Goal: Task Accomplishment & Management: Complete application form

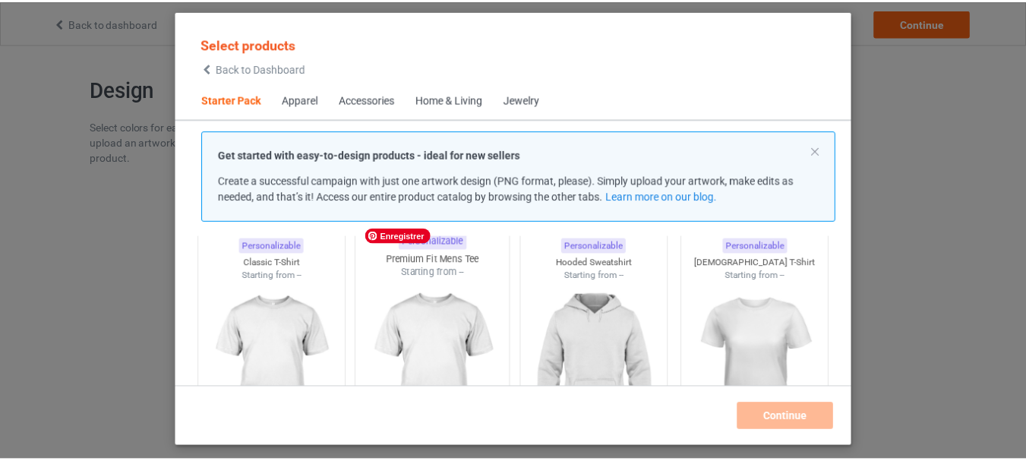
scroll to position [64, 0]
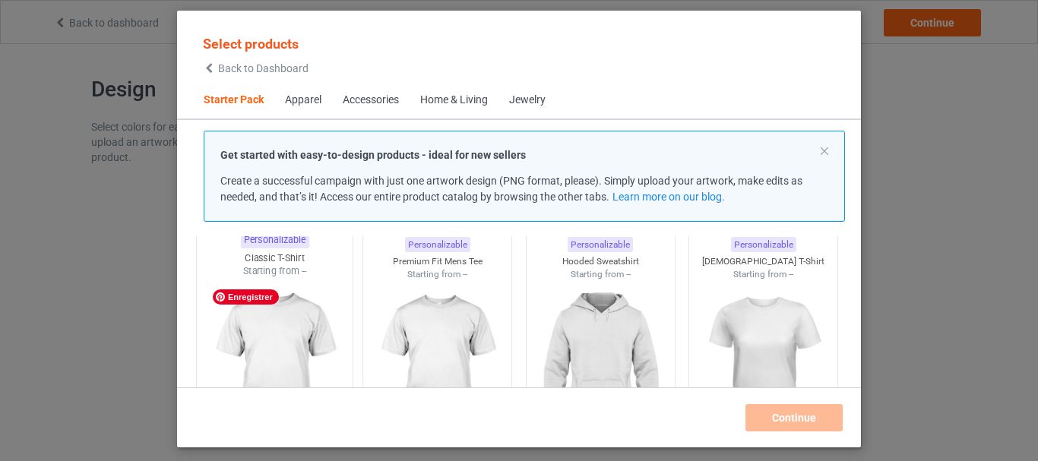
click at [278, 329] on img at bounding box center [274, 367] width 143 height 179
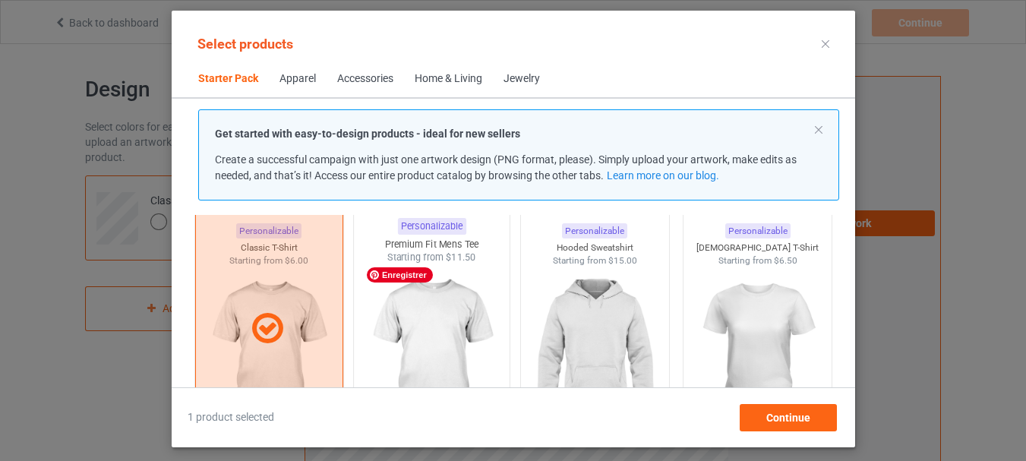
scroll to position [62, 0]
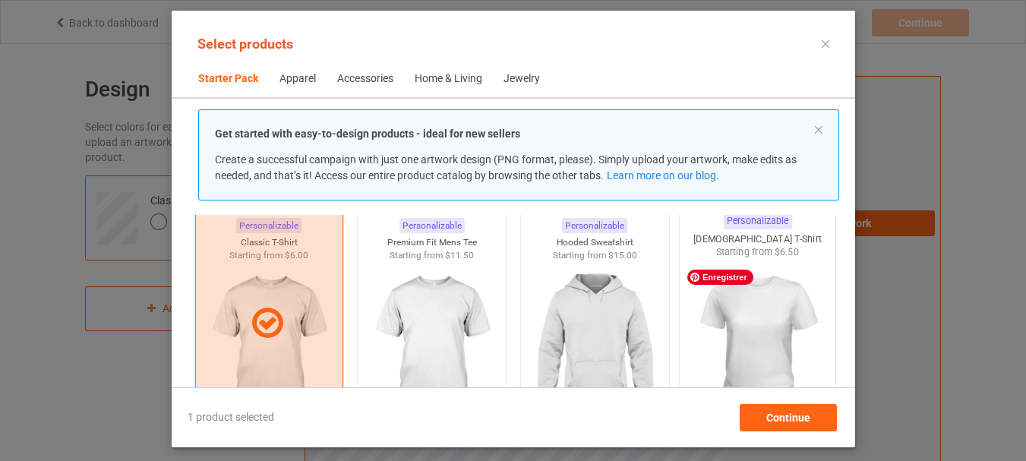
click at [747, 307] on img at bounding box center [757, 348] width 143 height 179
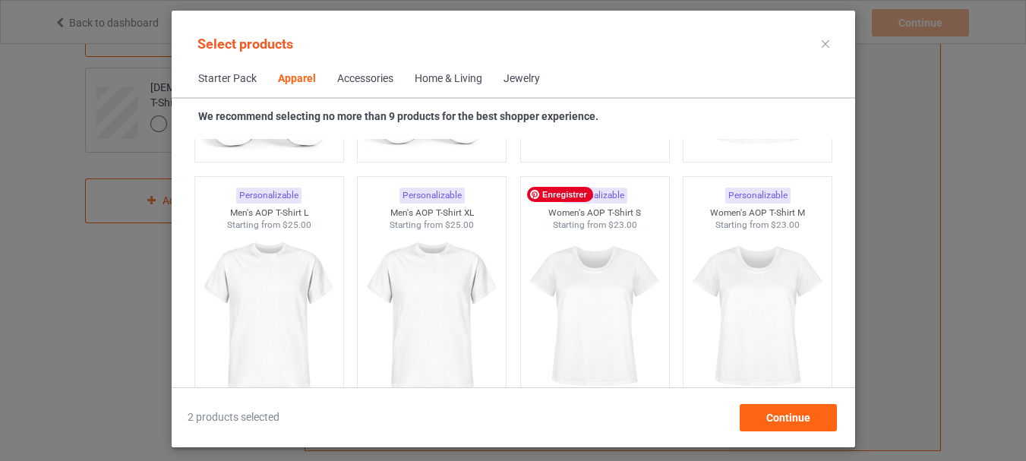
scroll to position [2540, 0]
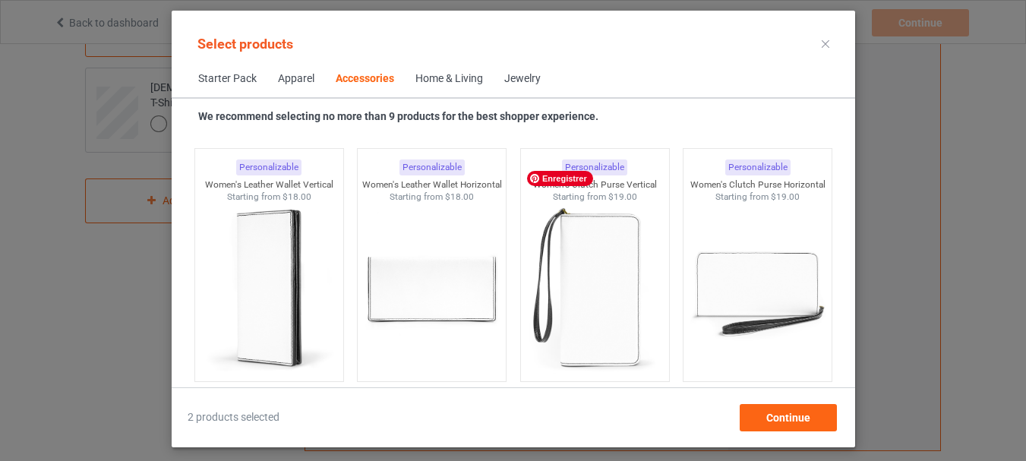
click at [637, 325] on img at bounding box center [595, 289] width 136 height 170
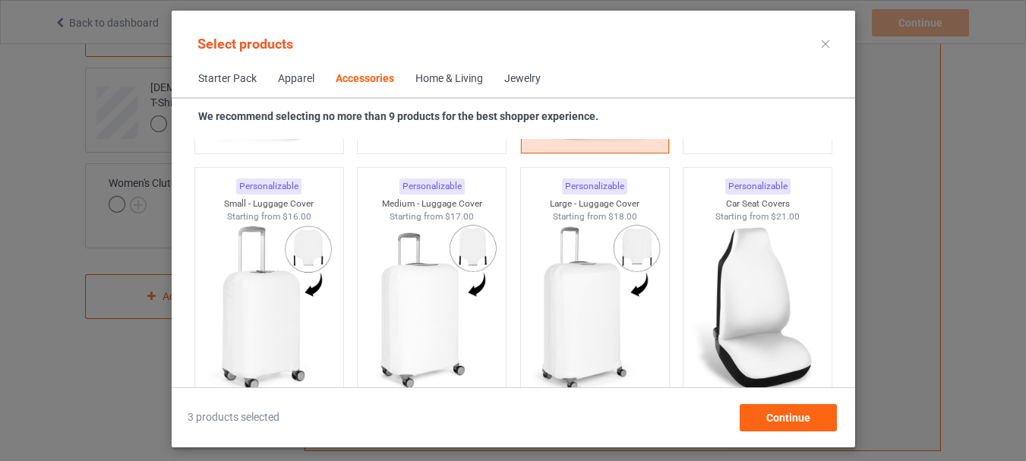
scroll to position [6563, 0]
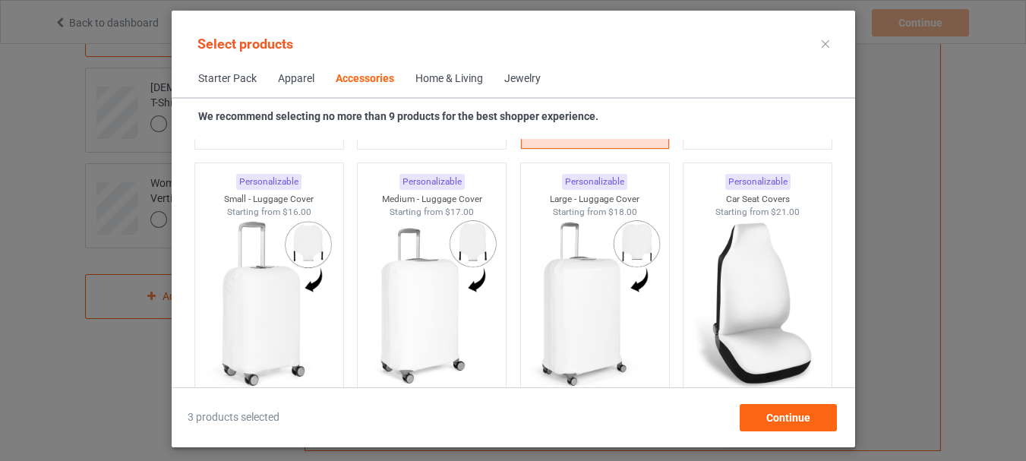
click at [676, 214] on div "Personalizable Car Seat Covers Starting from $21.00" at bounding box center [757, 281] width 163 height 248
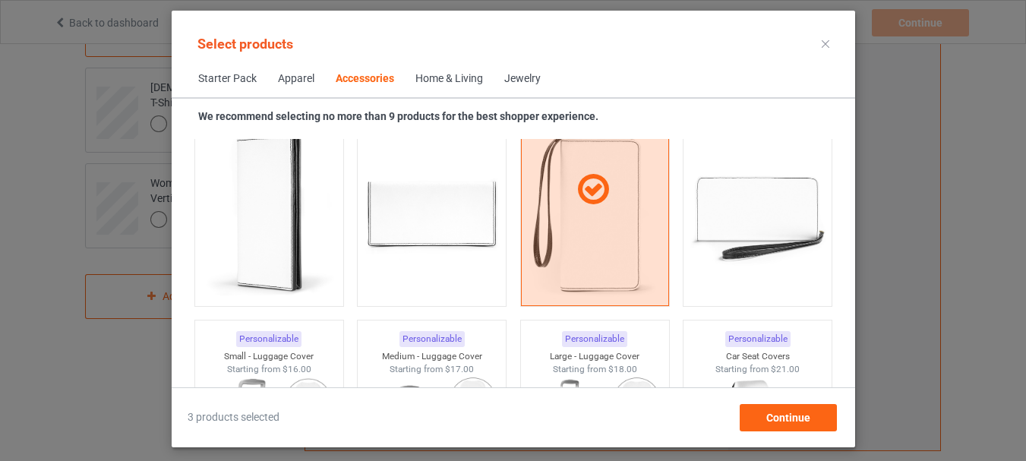
scroll to position [6405, 0]
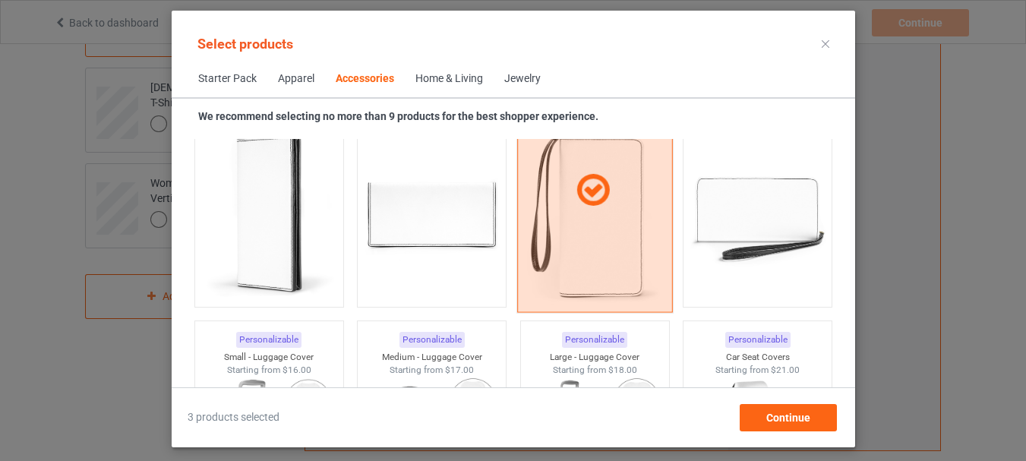
click at [596, 220] on div at bounding box center [595, 190] width 156 height 244
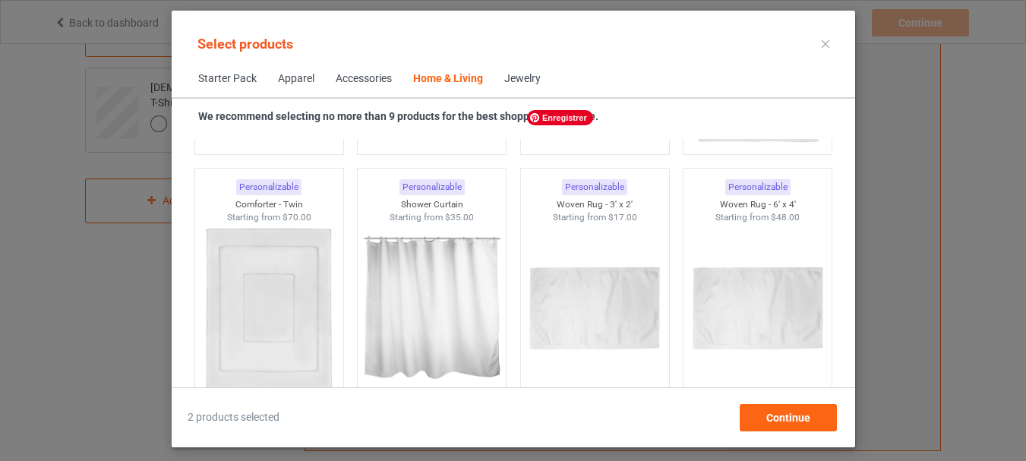
click at [596, 220] on div "Starting from $17.00" at bounding box center [594, 217] width 148 height 13
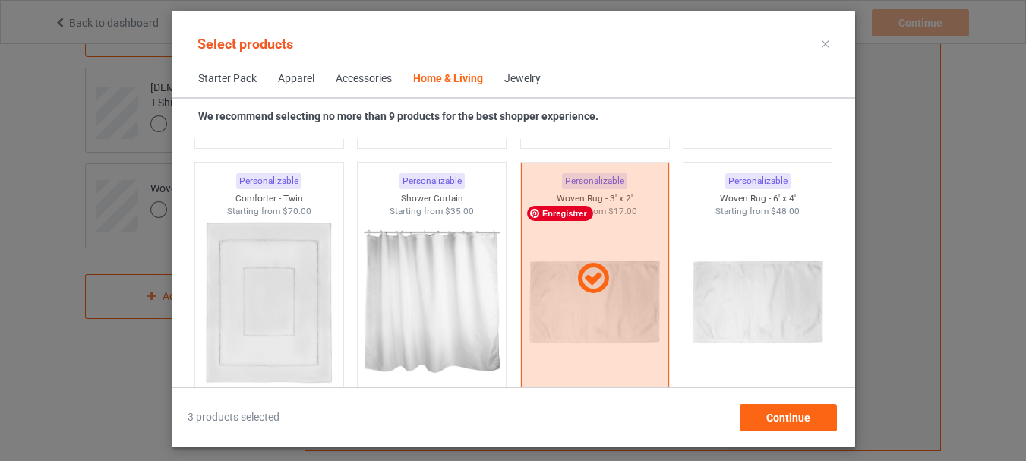
scroll to position [8290, 0]
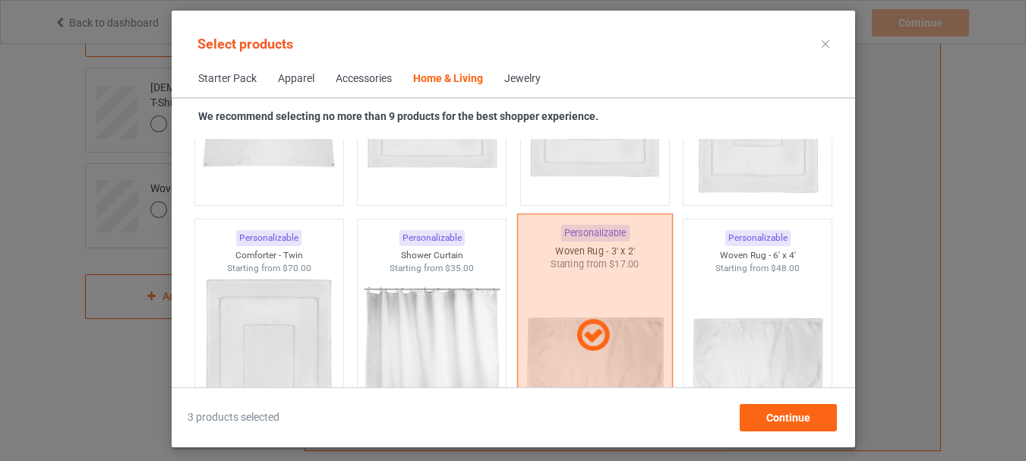
click at [598, 318] on icon at bounding box center [593, 336] width 45 height 38
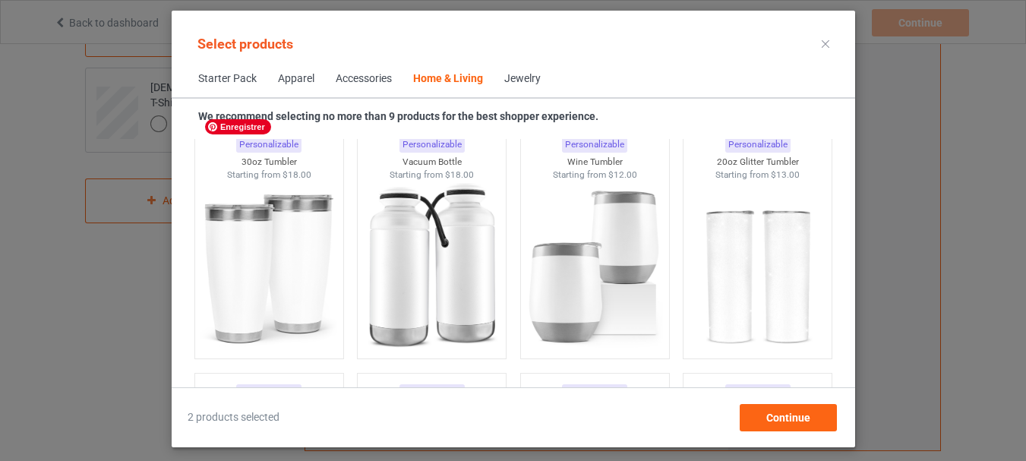
scroll to position [12836, 0]
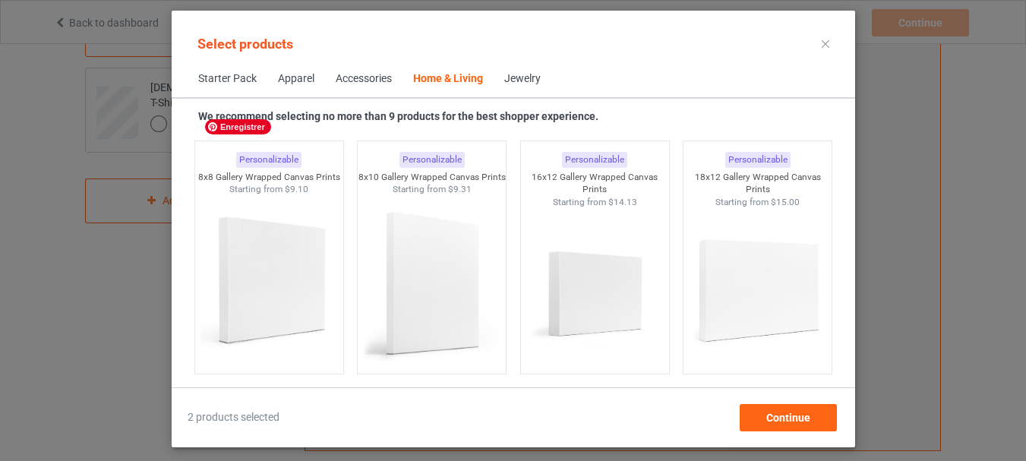
click at [318, 286] on img at bounding box center [269, 281] width 136 height 170
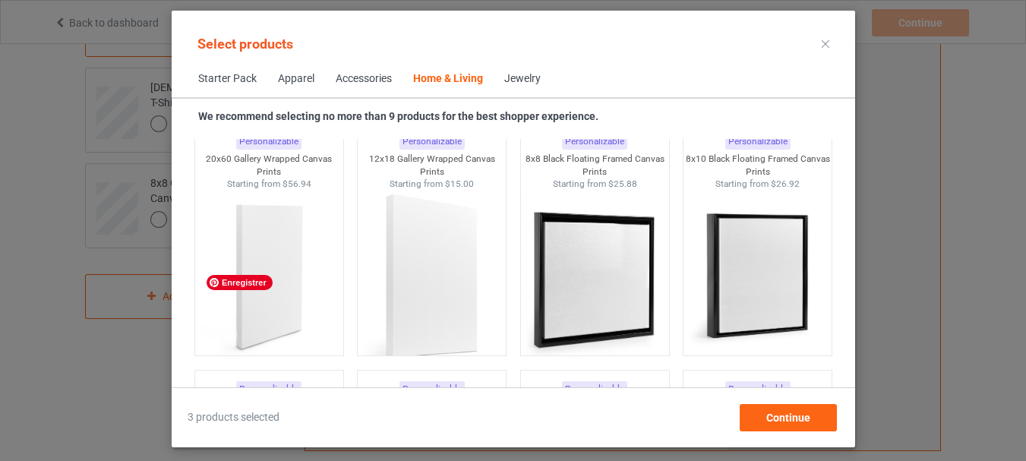
click at [318, 286] on img at bounding box center [269, 276] width 136 height 170
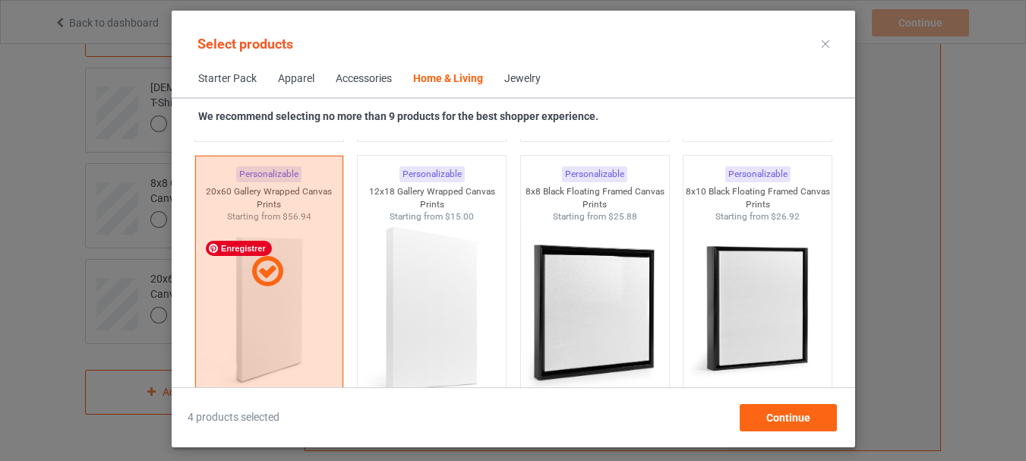
scroll to position [13815, 0]
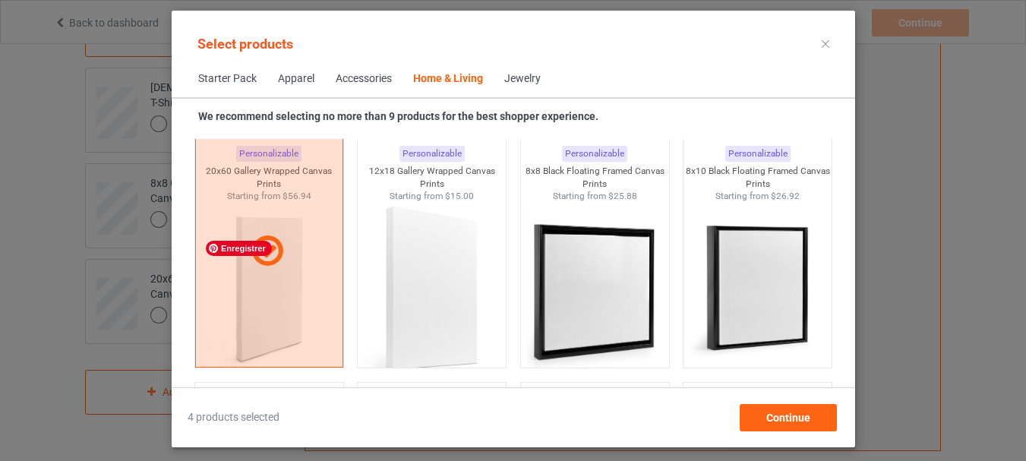
click at [268, 245] on span "Enregistrer" at bounding box center [239, 248] width 66 height 15
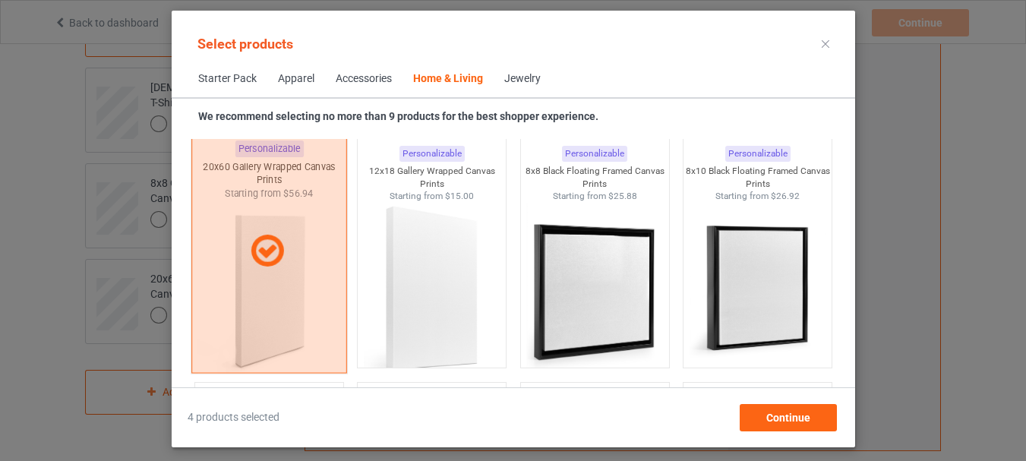
click at [294, 267] on div at bounding box center [268, 251] width 154 height 38
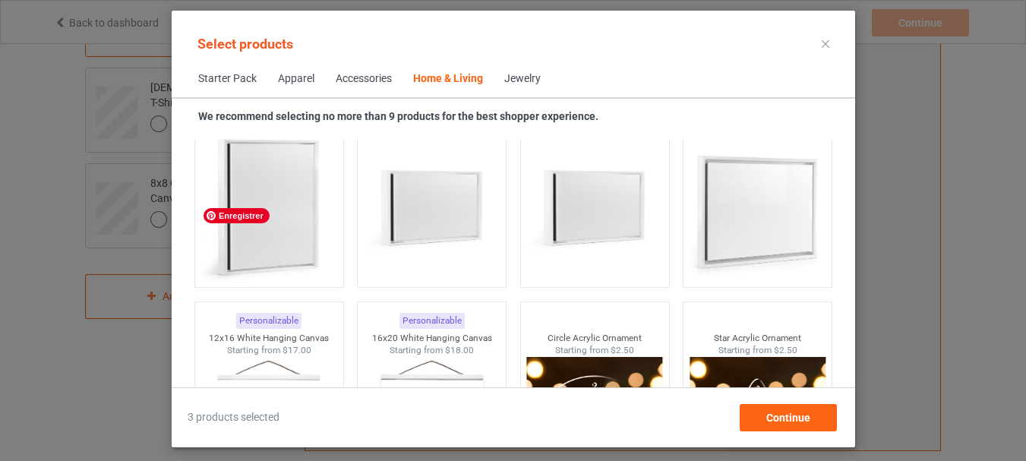
scroll to position [15873, 0]
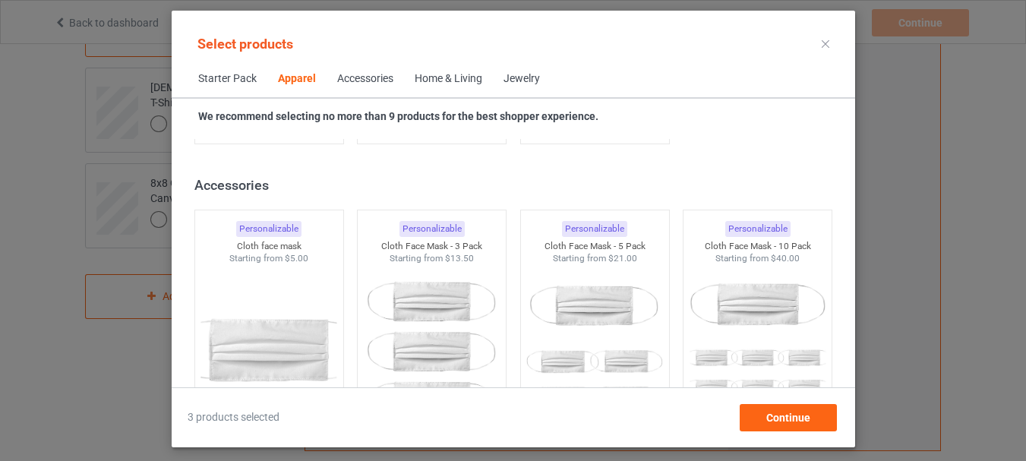
scroll to position [2395, 0]
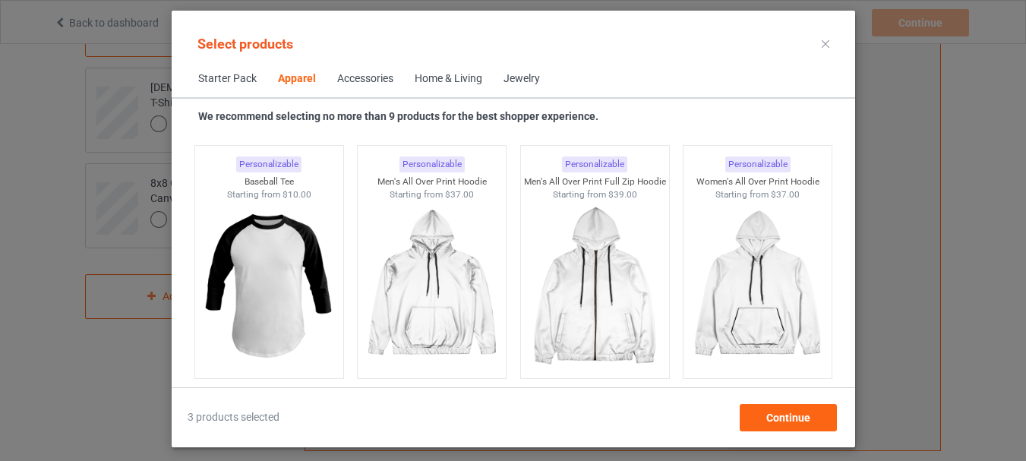
scroll to position [1336, 0]
click at [776, 413] on span "Continue" at bounding box center [788, 418] width 44 height 12
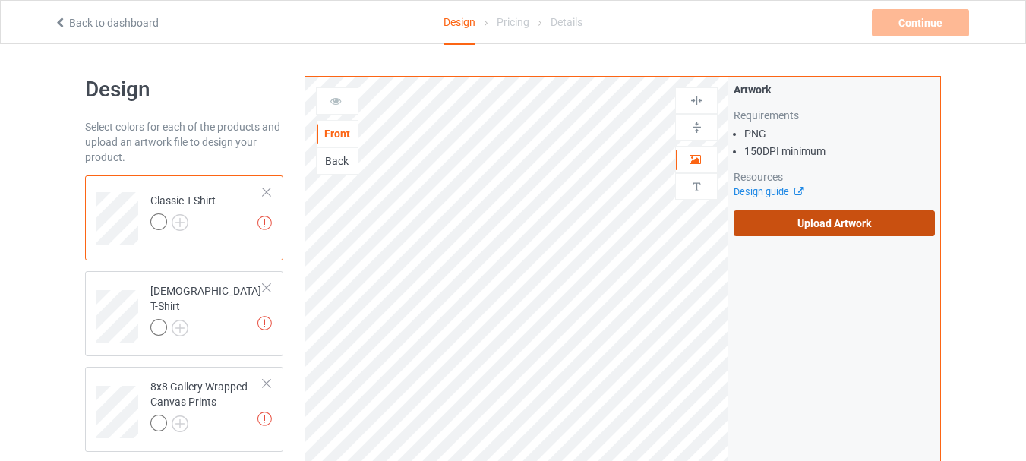
click at [749, 228] on label "Upload Artwork" at bounding box center [834, 223] width 201 height 26
click at [0, 0] on input "Upload Artwork" at bounding box center [0, 0] width 0 height 0
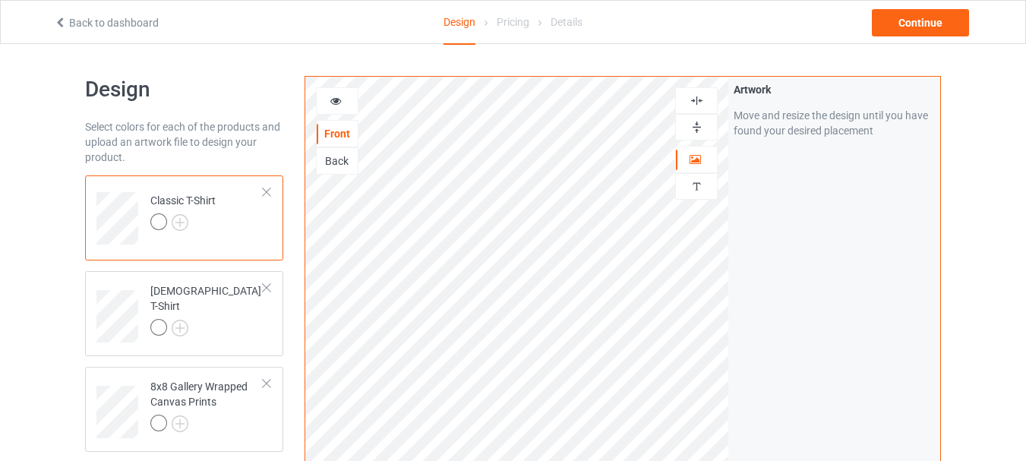
click at [333, 104] on icon at bounding box center [336, 98] width 13 height 11
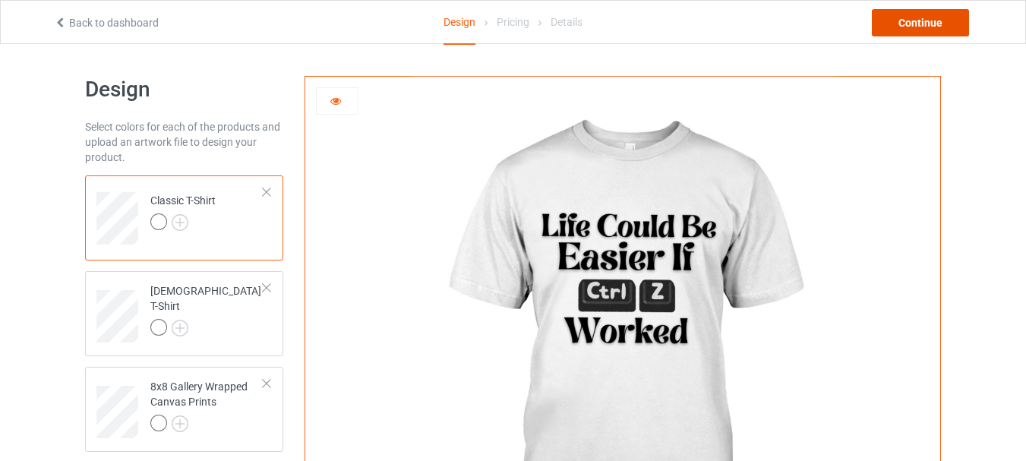
click at [900, 24] on div "Continue" at bounding box center [920, 22] width 97 height 27
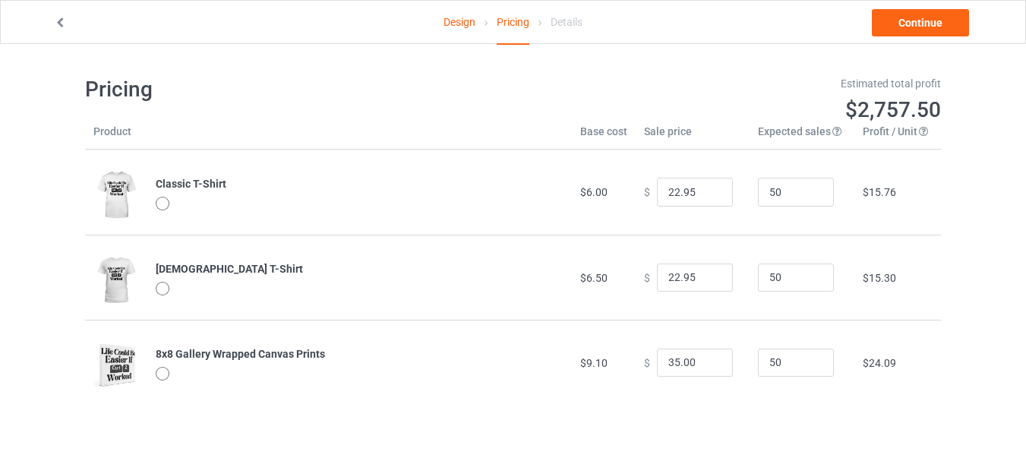
click at [160, 377] on div at bounding box center [163, 374] width 14 height 14
click at [707, 196] on input "21.95" at bounding box center [695, 192] width 76 height 29
click at [707, 196] on input "20.95" at bounding box center [695, 192] width 76 height 29
click at [707, 196] on input "19.95" at bounding box center [695, 192] width 76 height 29
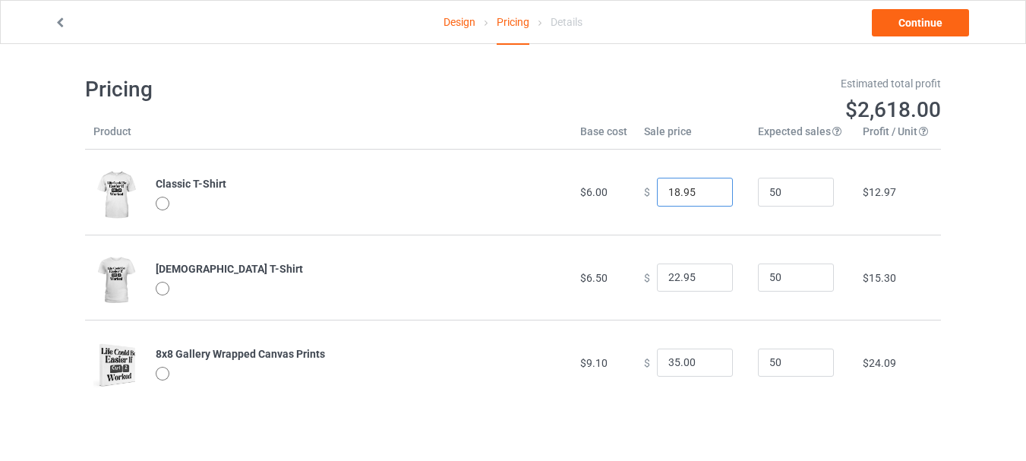
click at [707, 196] on input "18.95" at bounding box center [695, 192] width 76 height 29
click at [707, 196] on input "17.95" at bounding box center [695, 192] width 76 height 29
click at [707, 196] on input "16.95" at bounding box center [695, 192] width 76 height 29
click at [707, 196] on input "15.95" at bounding box center [695, 192] width 76 height 29
click at [707, 196] on input "14.95" at bounding box center [695, 192] width 76 height 29
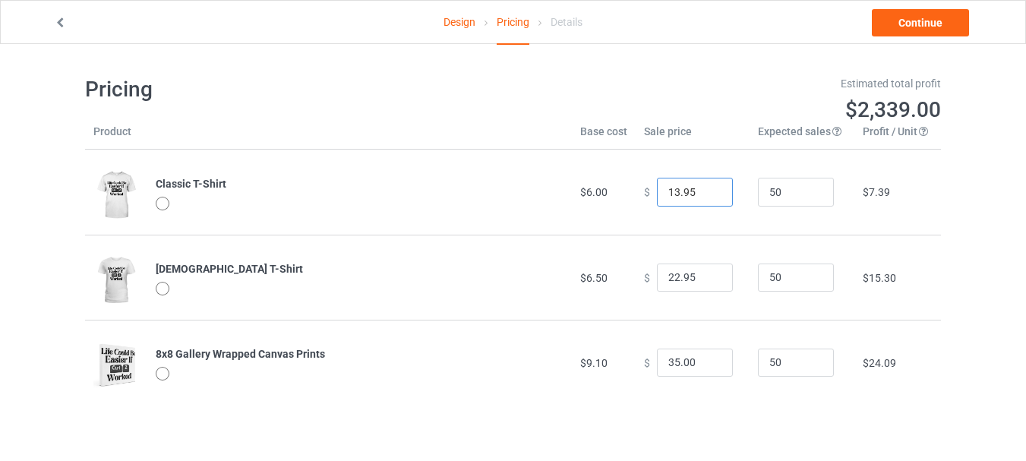
type input "13.95"
click at [707, 196] on input "13.95" at bounding box center [695, 192] width 76 height 29
drag, startPoint x: 691, startPoint y: 277, endPoint x: 644, endPoint y: 278, distance: 46.4
click at [644, 278] on div "$ 22.95" at bounding box center [692, 278] width 97 height 29
drag, startPoint x: 678, startPoint y: 270, endPoint x: 656, endPoint y: 274, distance: 21.6
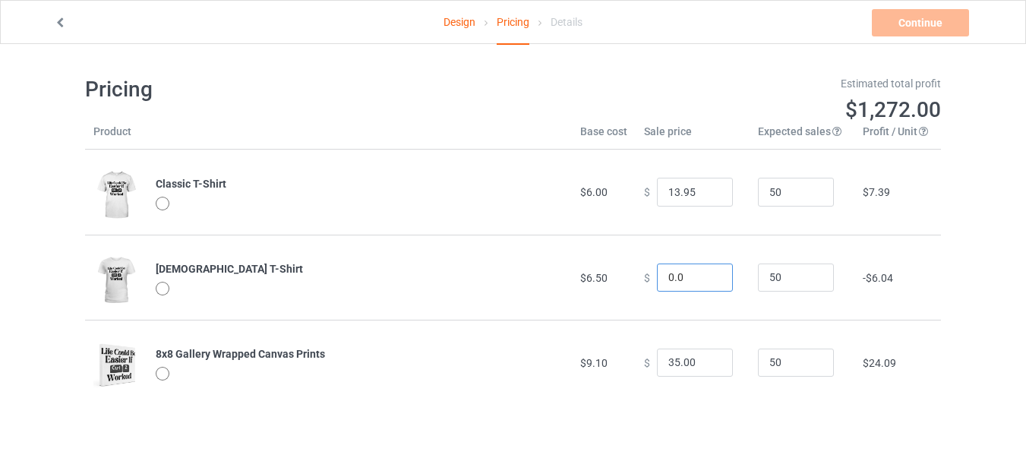
click at [657, 274] on input "0.0" at bounding box center [695, 278] width 76 height 29
click at [704, 274] on input "0.95" at bounding box center [695, 278] width 76 height 29
click at [704, 274] on input "1.95" at bounding box center [695, 278] width 76 height 29
click at [704, 274] on input "2.95" at bounding box center [695, 278] width 76 height 29
click at [704, 274] on input "3.95" at bounding box center [695, 278] width 76 height 29
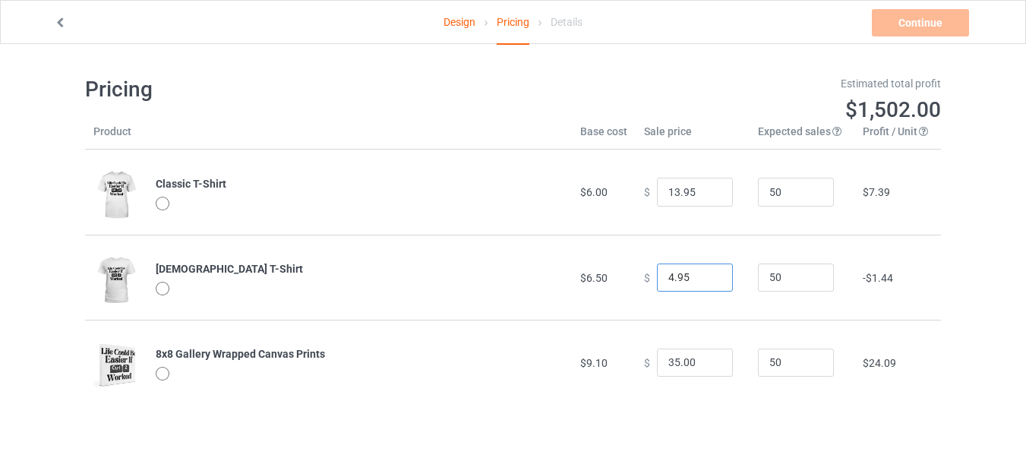
click at [704, 274] on input "4.95" at bounding box center [695, 278] width 76 height 29
click at [704, 274] on input "5.95" at bounding box center [695, 278] width 76 height 29
click at [704, 274] on input "6.95" at bounding box center [695, 278] width 76 height 29
click at [704, 274] on input "7.95" at bounding box center [695, 278] width 76 height 29
click at [704, 274] on input "8.95" at bounding box center [695, 278] width 76 height 29
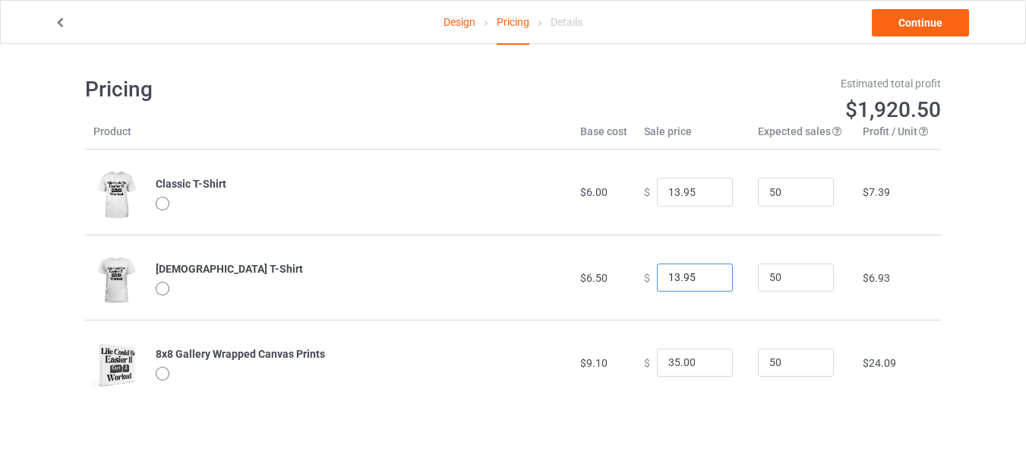
type input "13.95"
click at [694, 366] on input "35.00" at bounding box center [695, 363] width 76 height 29
click at [452, 20] on link "Design" at bounding box center [460, 22] width 32 height 43
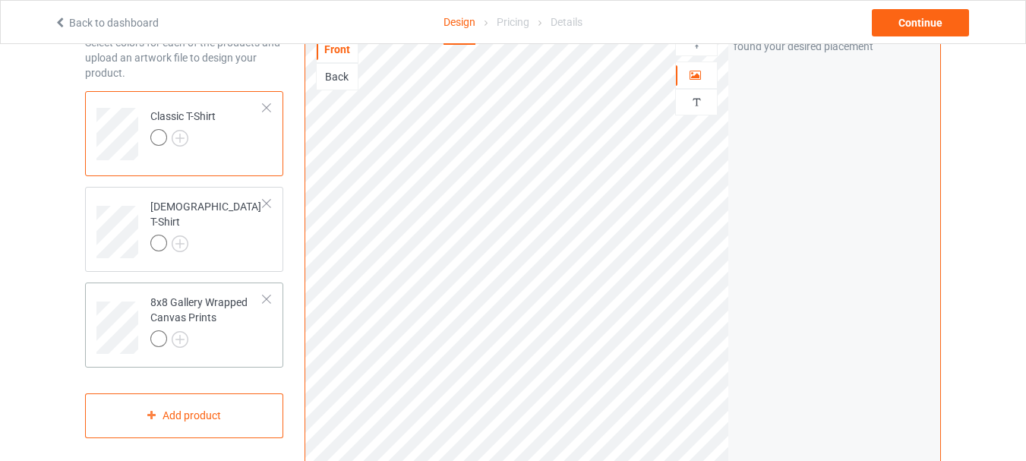
scroll to position [85, 0]
click at [264, 299] on div at bounding box center [266, 298] width 11 height 11
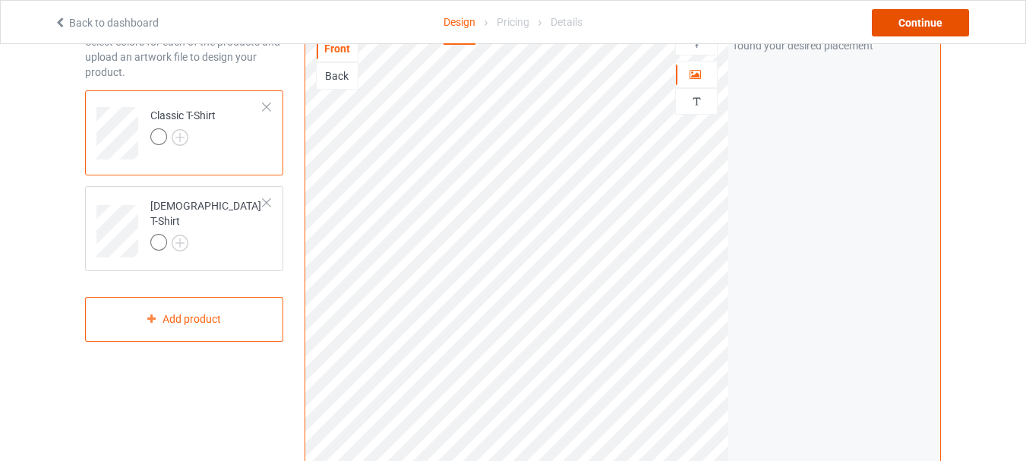
click at [916, 24] on div "Continue" at bounding box center [920, 22] width 97 height 27
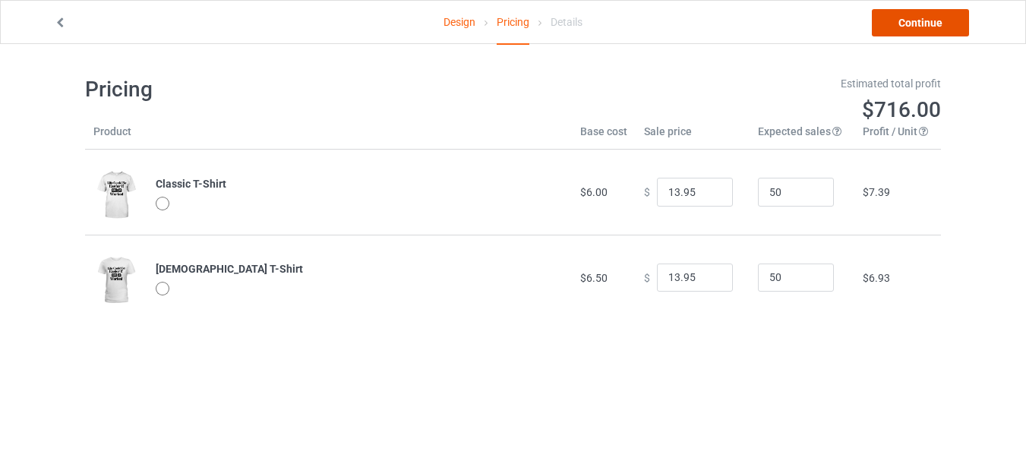
click at [916, 24] on link "Continue" at bounding box center [920, 22] width 97 height 27
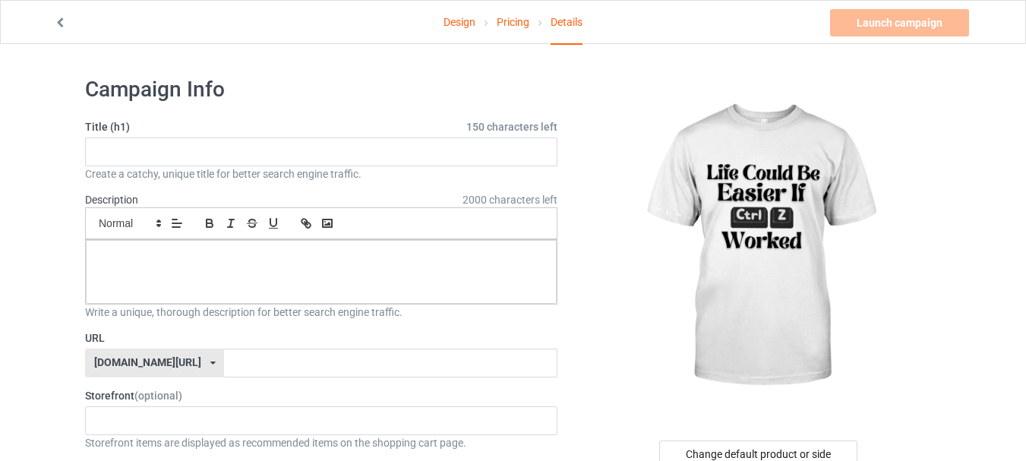
click at [186, 174] on div "Create a catchy, unique title for better search engine traffic." at bounding box center [321, 173] width 473 height 15
click at [334, 153] on input "text" at bounding box center [321, 152] width 473 height 29
paste input "Life Could Be Easier If Ctrl + Z Worked, Funny Inspirational"
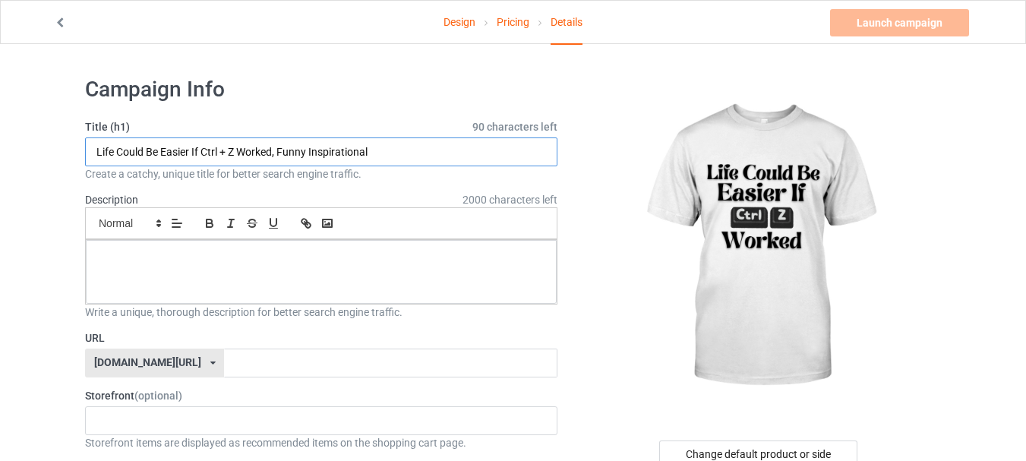
type input "Life Could Be Easier If Ctrl + Z Worked, Funny Inspirational"
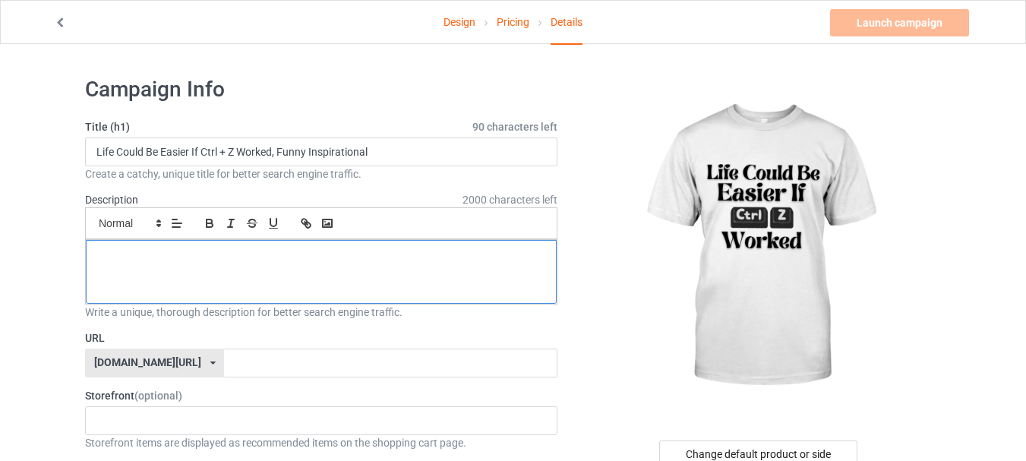
click at [243, 298] on div at bounding box center [321, 272] width 471 height 64
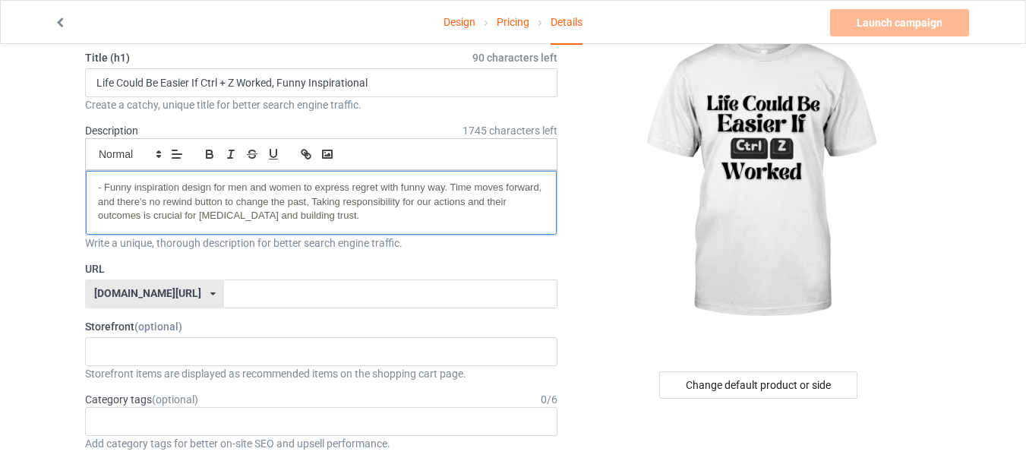
scroll to position [71, 0]
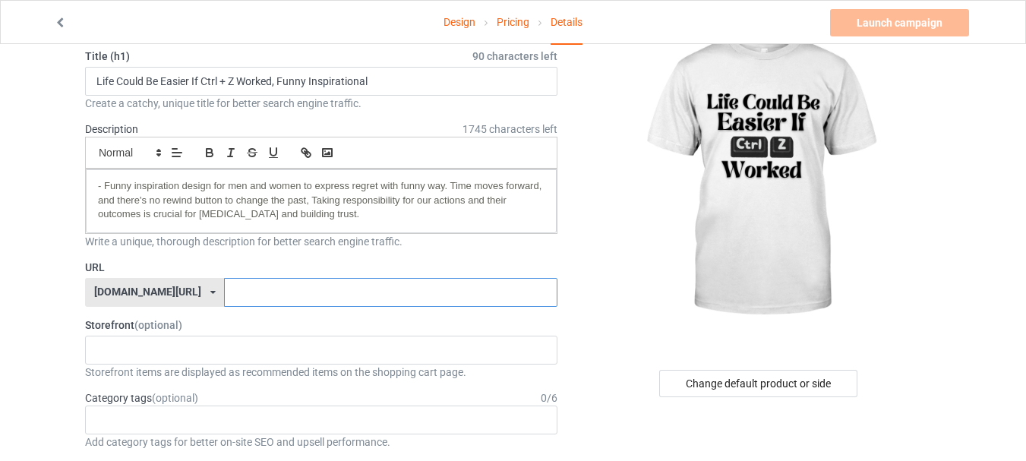
click at [224, 302] on input "text" at bounding box center [390, 292] width 333 height 29
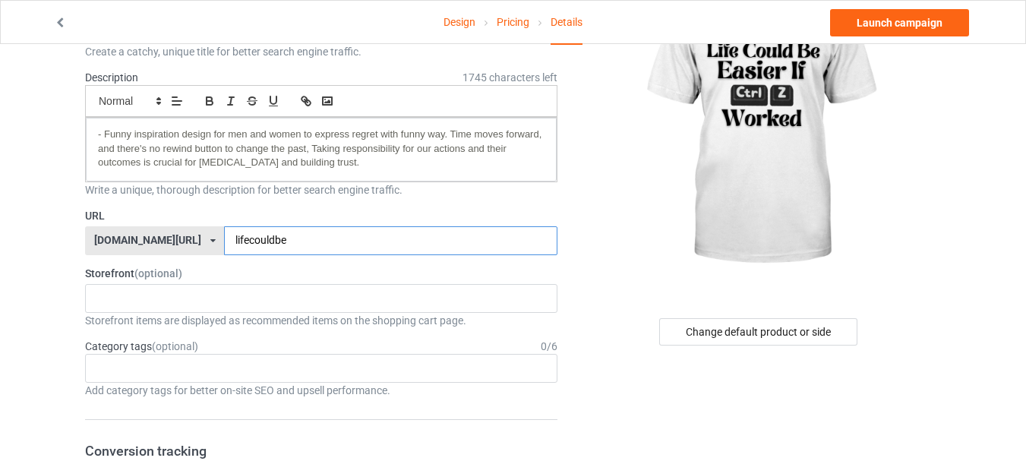
scroll to position [125, 0]
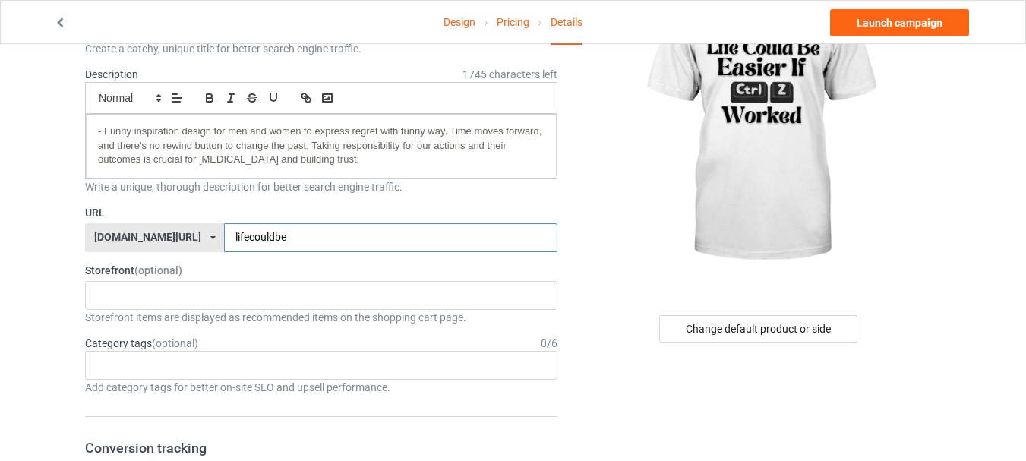
type input "lifecouldbe"
click at [223, 302] on div "night blue 64cfad196bdd59002f2c0493" at bounding box center [321, 295] width 473 height 29
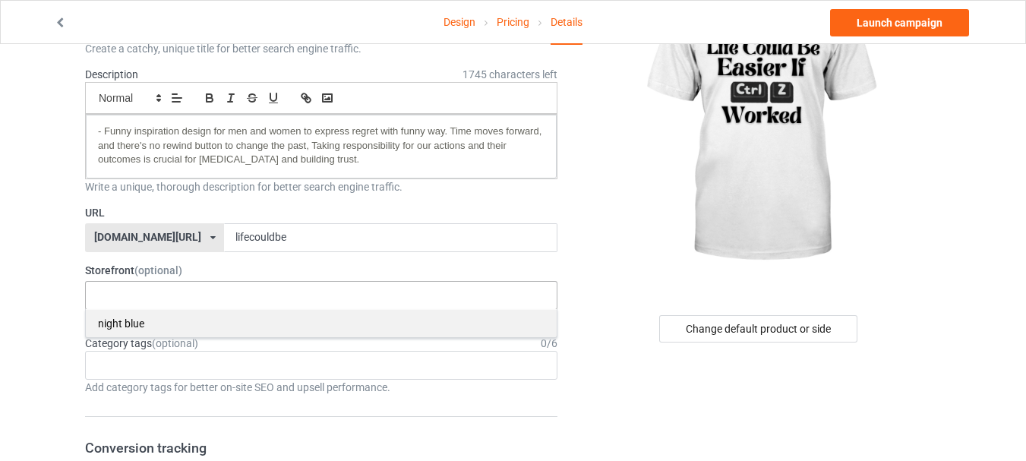
click at [134, 324] on div "night blue" at bounding box center [321, 323] width 471 height 28
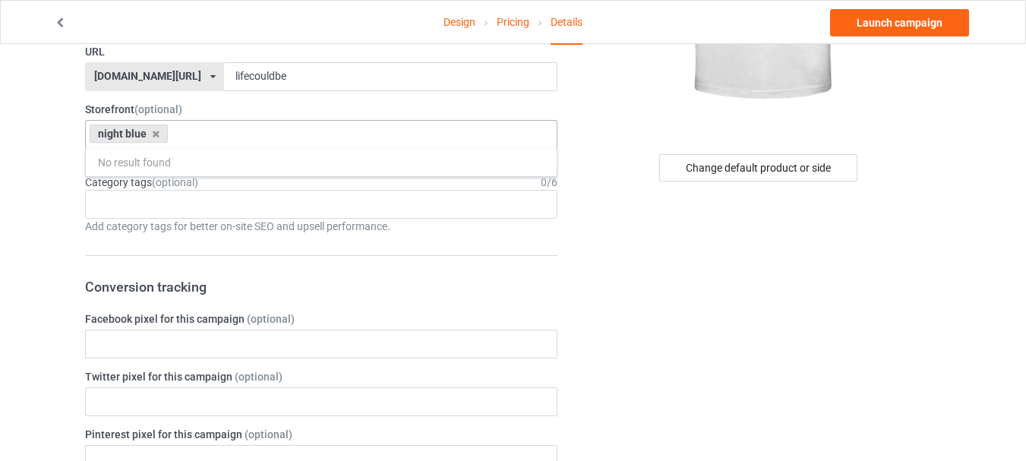
scroll to position [288, 0]
click at [120, 206] on div "Age > [DEMOGRAPHIC_DATA] > 1 Age > [DEMOGRAPHIC_DATA] Months > 1 Month Age > [D…" at bounding box center [321, 202] width 473 height 29
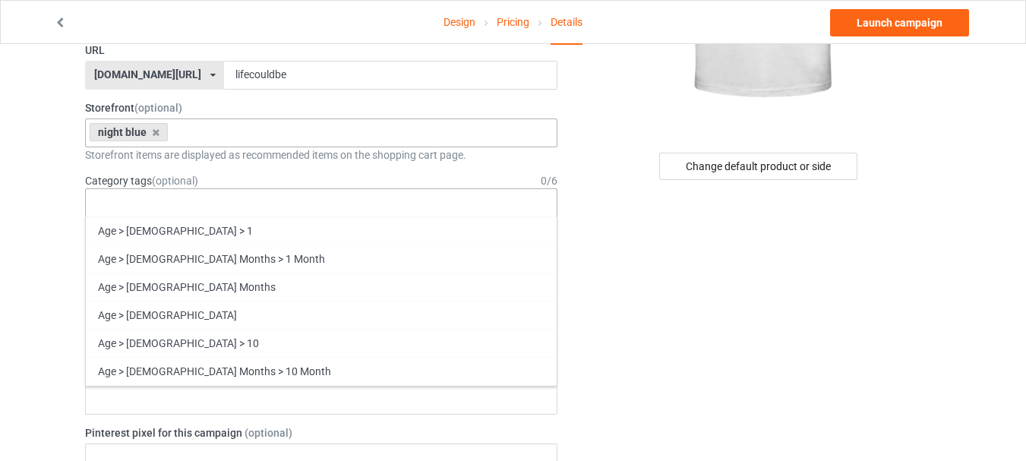
click at [120, 206] on div "Age > [DEMOGRAPHIC_DATA] > 1 Age > [DEMOGRAPHIC_DATA] Months > 1 Month Age > [D…" at bounding box center [321, 202] width 473 height 29
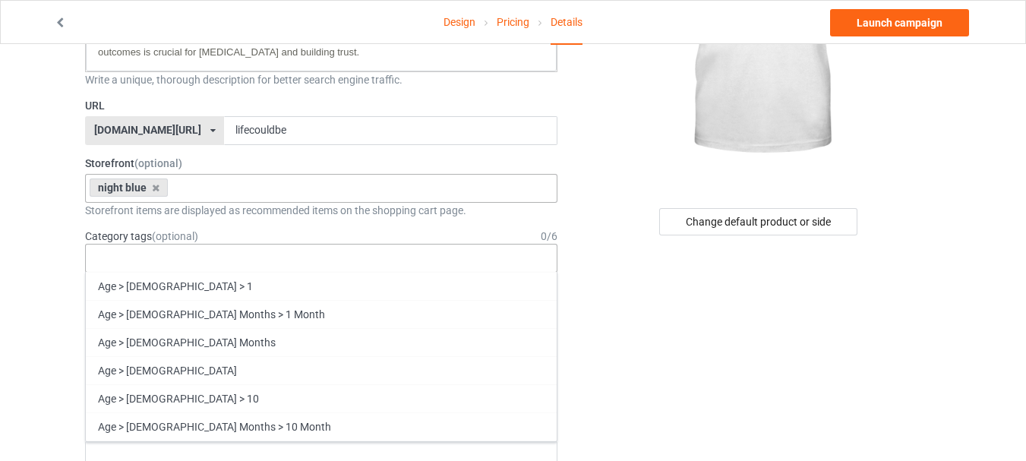
scroll to position [233, 0]
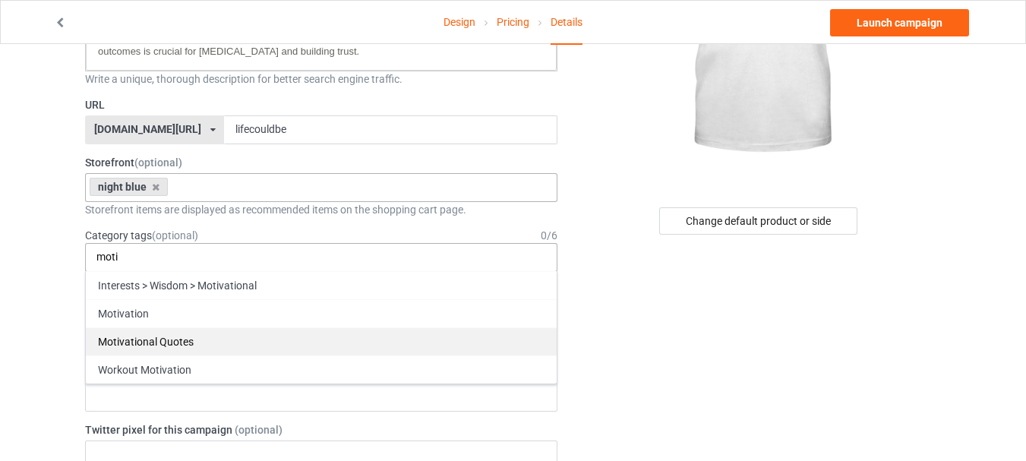
type input "moti"
click at [119, 340] on div "Motivational Quotes" at bounding box center [321, 341] width 471 height 28
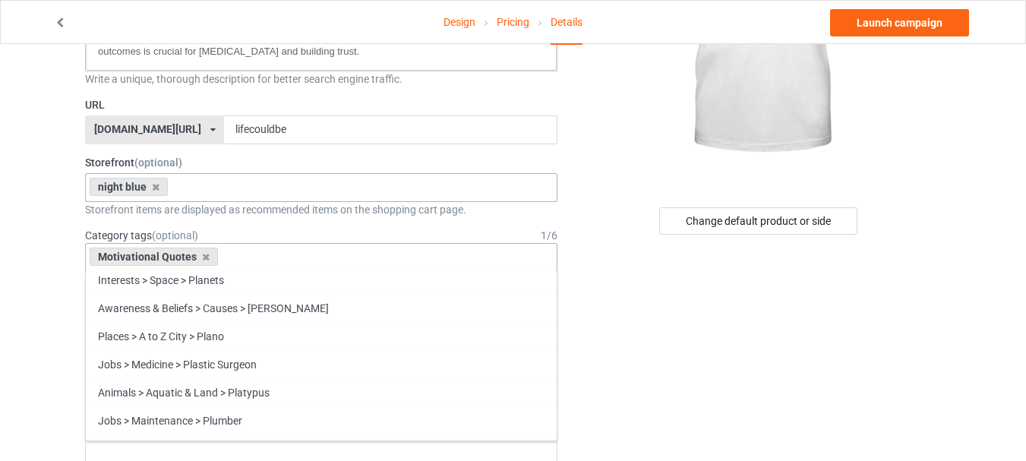
scroll to position [47257, 0]
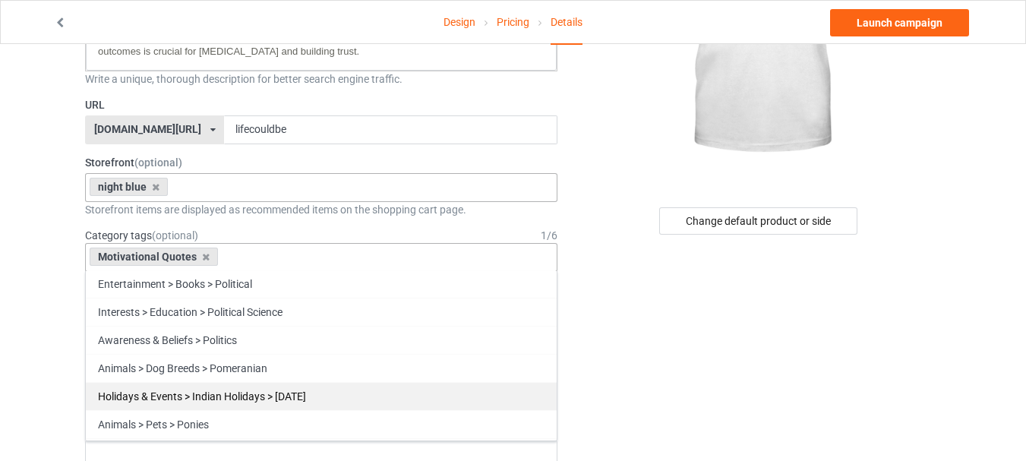
click at [220, 394] on div "Holidays & Events > Indian Holidays > [DATE]" at bounding box center [321, 396] width 471 height 28
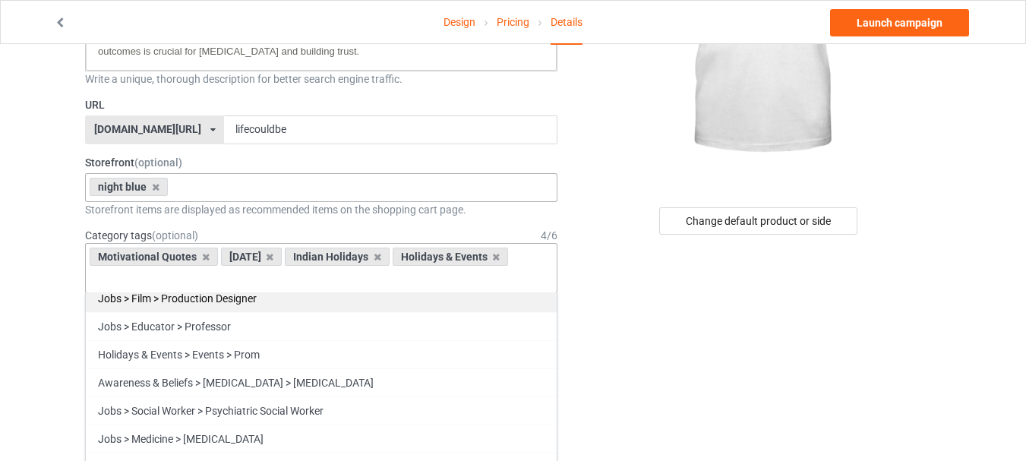
scroll to position [48169, 0]
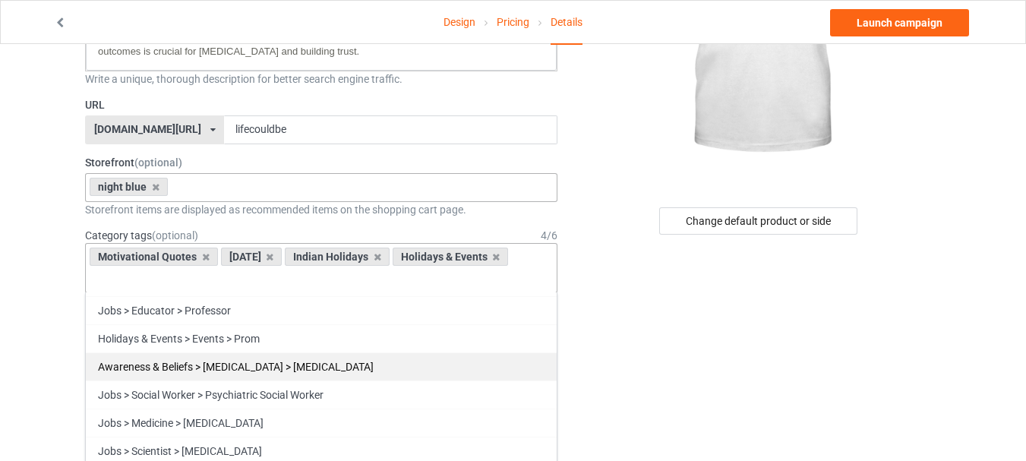
click at [96, 381] on div "Jobs > Social Worker > Psychiatric Social Worker" at bounding box center [321, 395] width 471 height 28
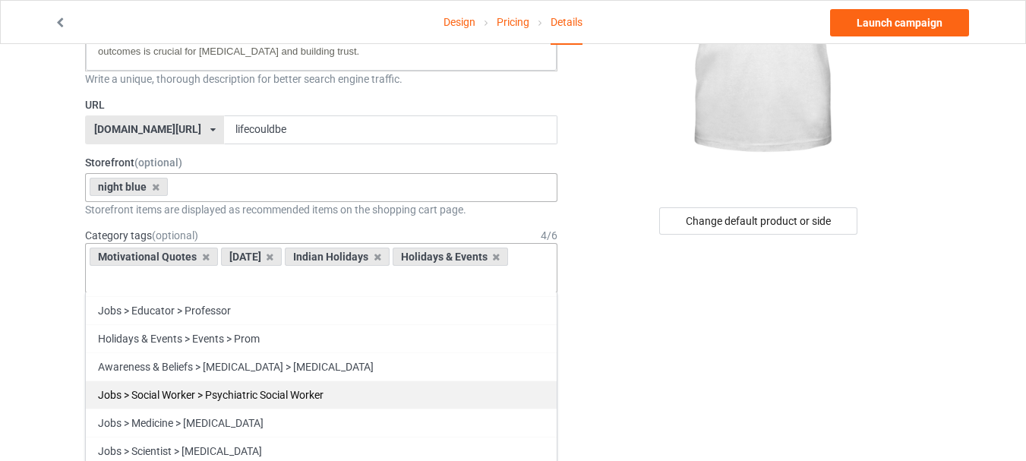
click at [96, 381] on div "Jobs > Social Worker > Psychiatric Social Worker" at bounding box center [321, 395] width 471 height 28
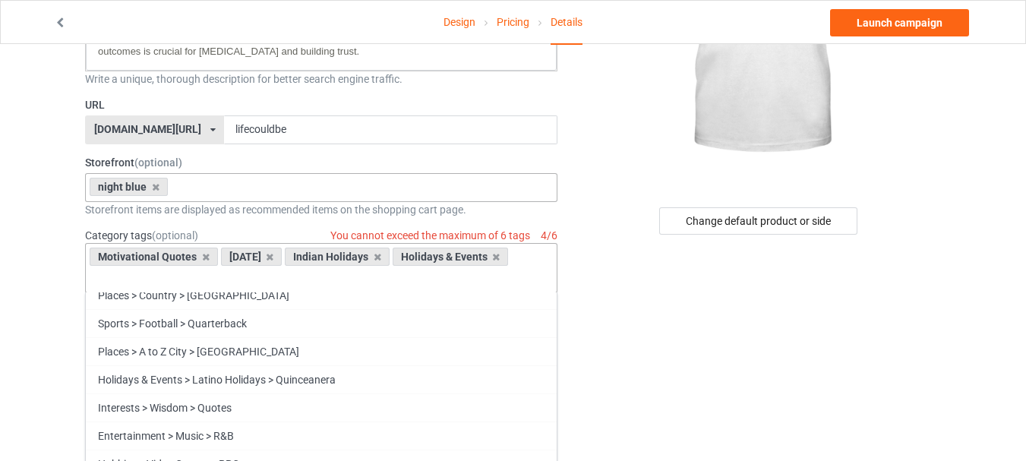
scroll to position [48702, 0]
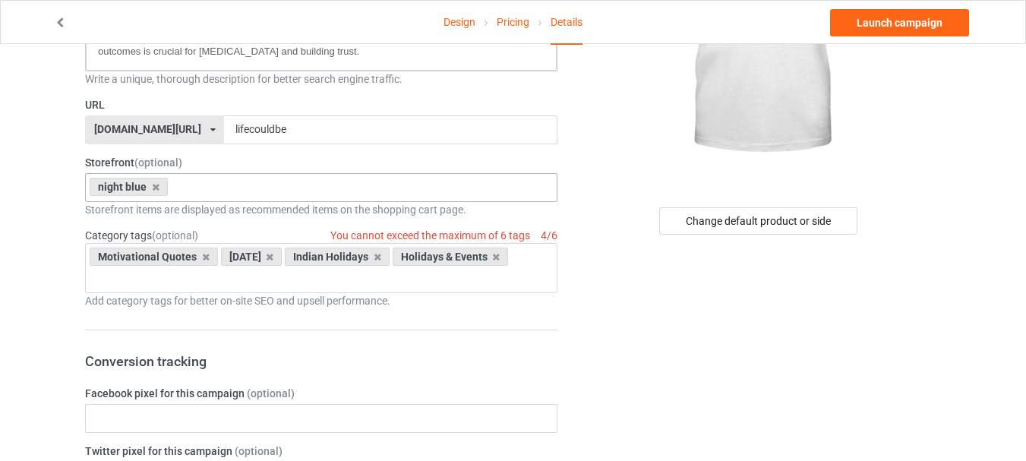
click at [115, 272] on input "text" at bounding box center [103, 278] width 24 height 13
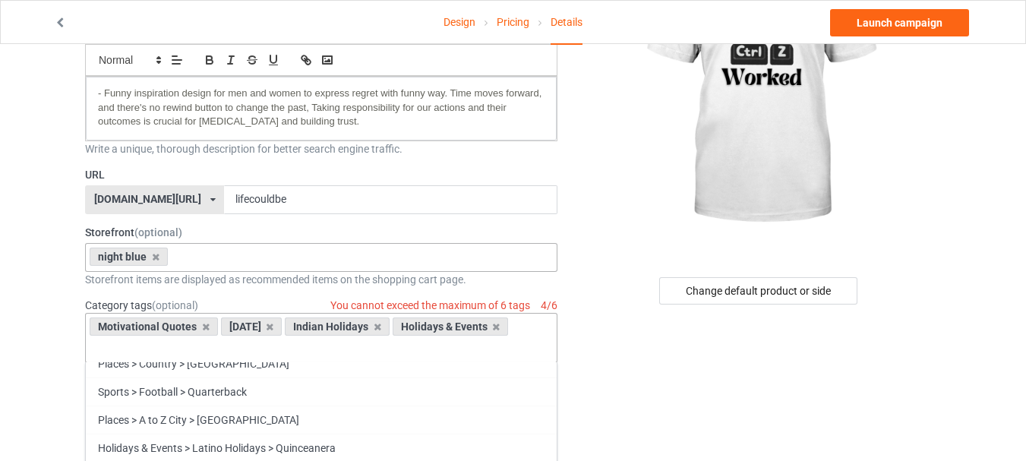
scroll to position [156, 0]
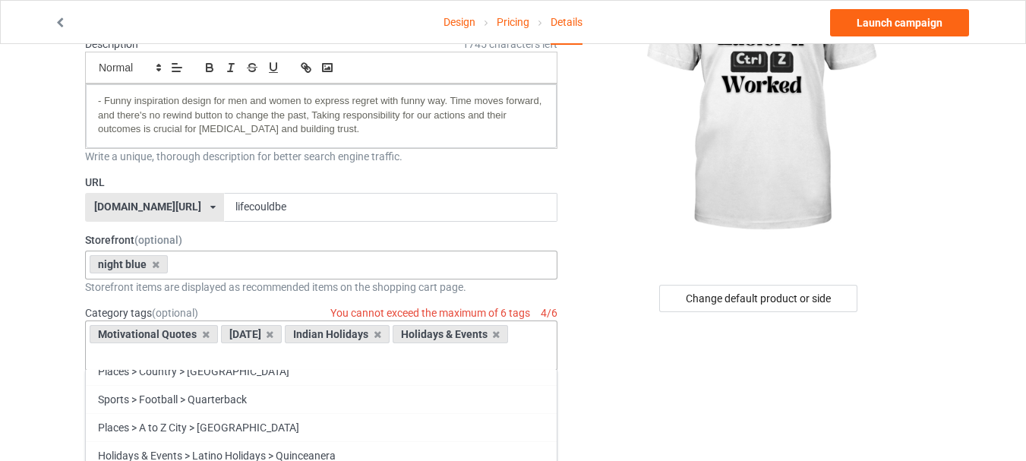
click at [115, 349] on input "text" at bounding box center [103, 355] width 24 height 13
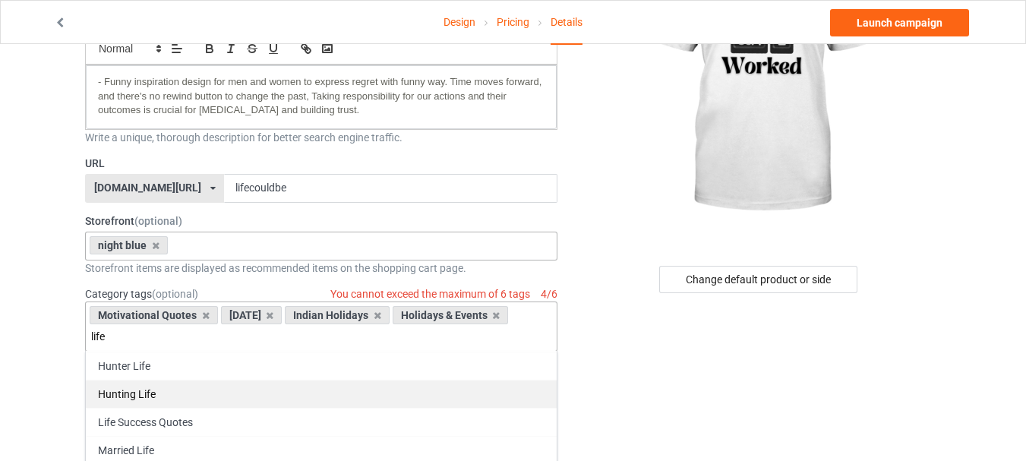
scroll to position [179, 0]
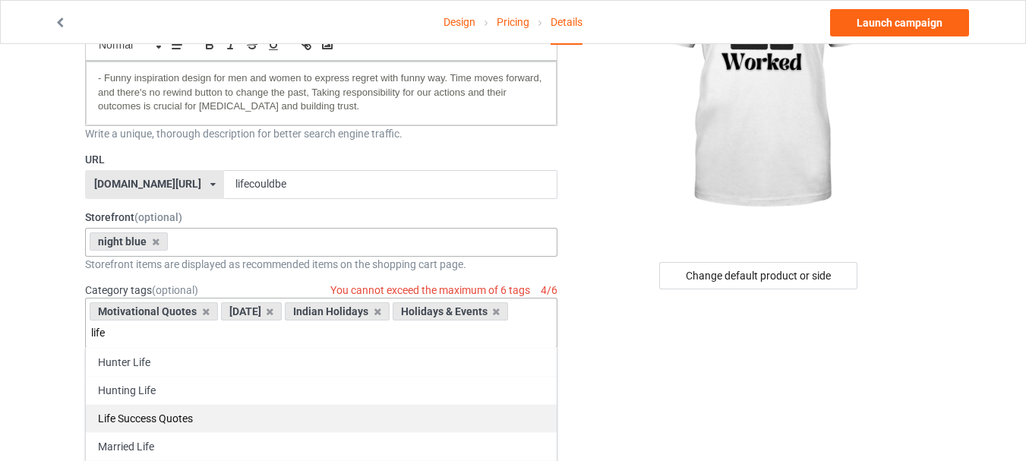
type input "life"
click at [154, 410] on div "Life Success Quotes" at bounding box center [321, 418] width 471 height 28
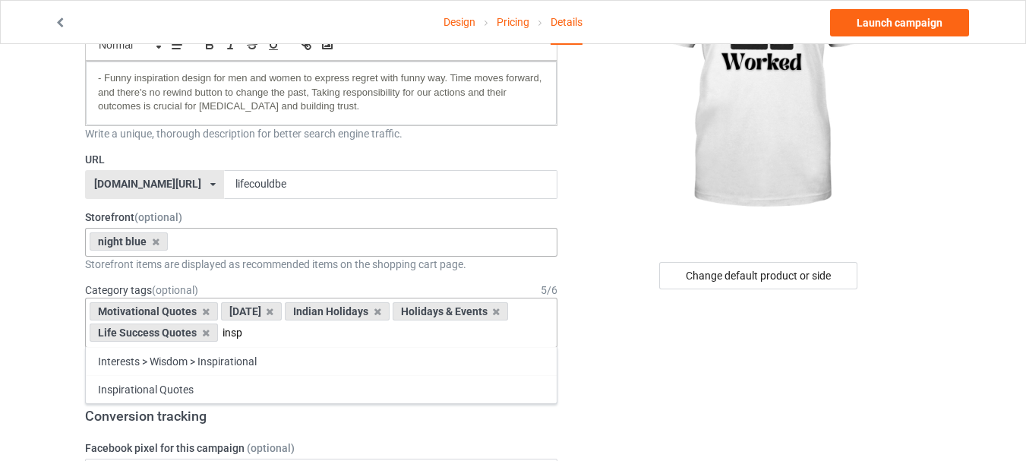
scroll to position [0, 0]
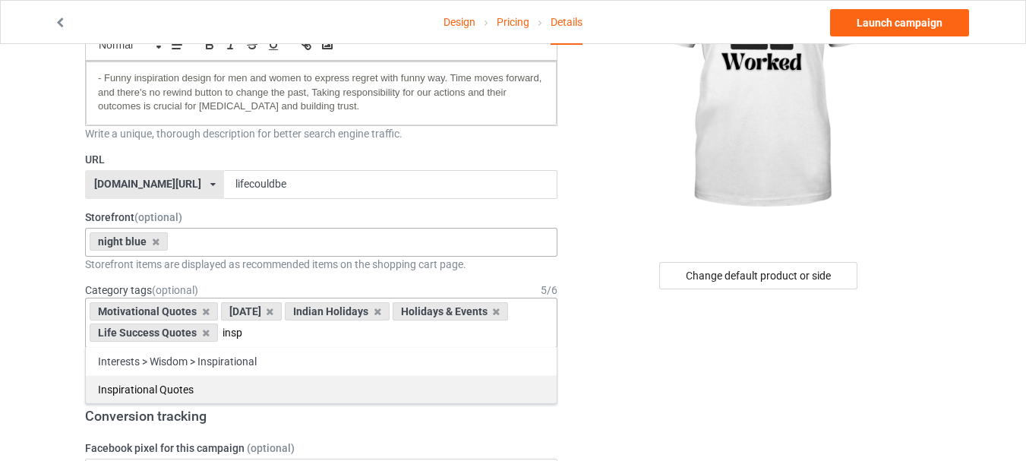
type input "insp"
click at [144, 396] on div "Inspirational Quotes" at bounding box center [321, 389] width 471 height 28
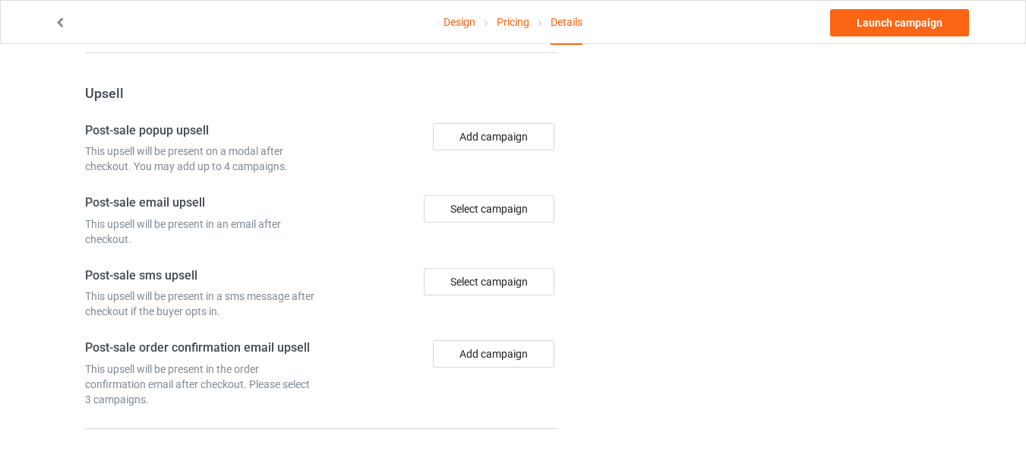
scroll to position [1112, 0]
click at [858, 24] on link "Launch campaign" at bounding box center [899, 22] width 139 height 27
